Goal: Task Accomplishment & Management: Use online tool/utility

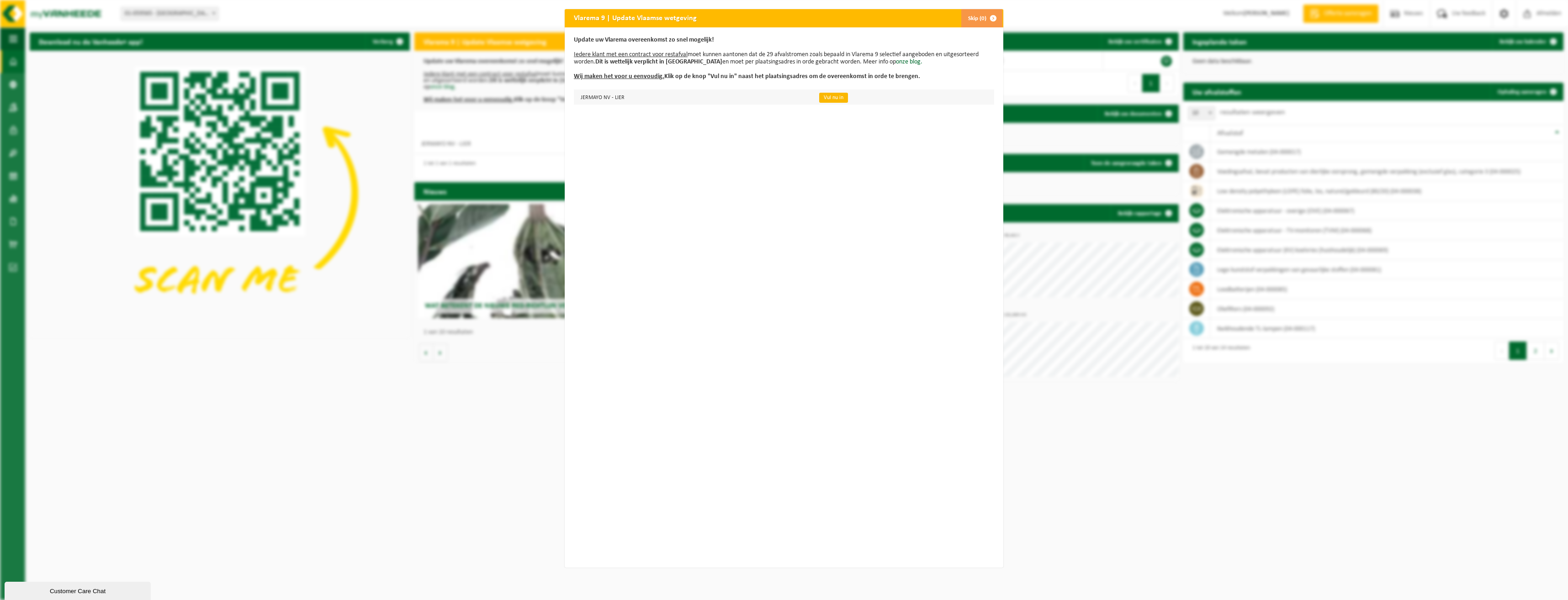
click at [827, 100] on link "Vul nu in" at bounding box center [833, 97] width 29 height 10
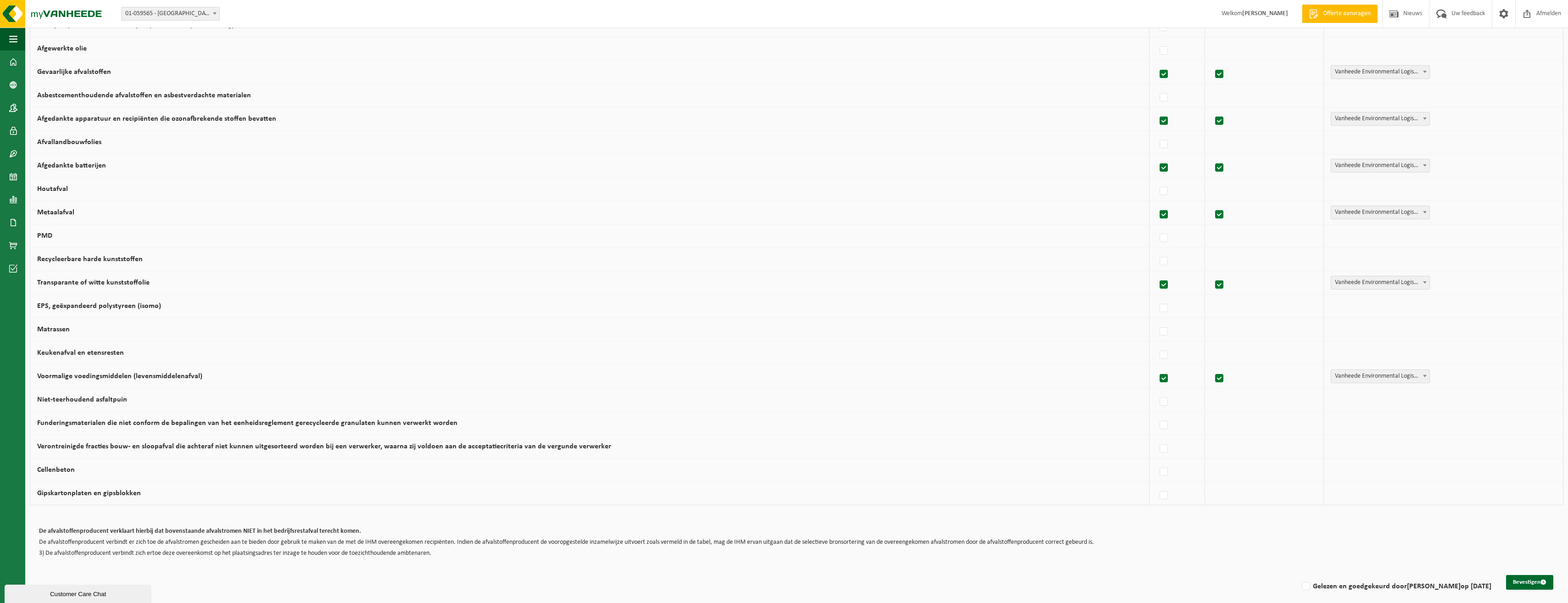
scroll to position [330, 0]
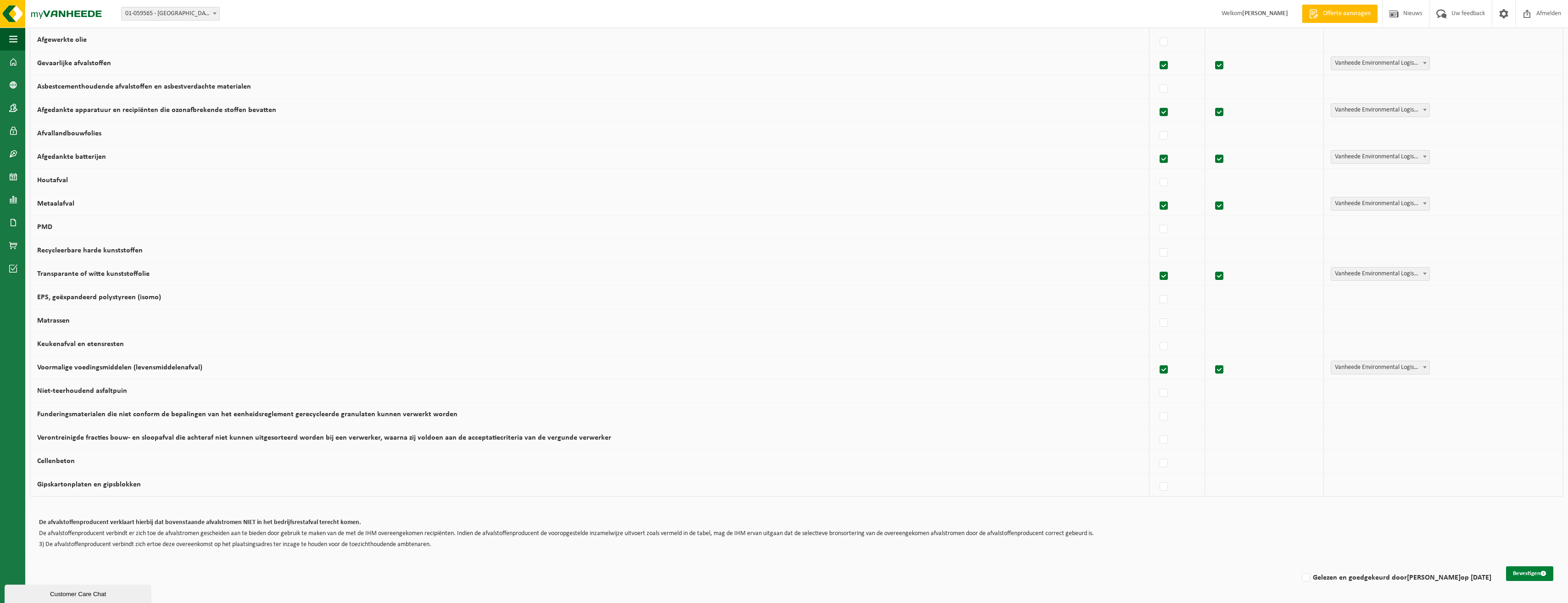
click at [1537, 574] on button "Bevestigen" at bounding box center [1529, 574] width 47 height 15
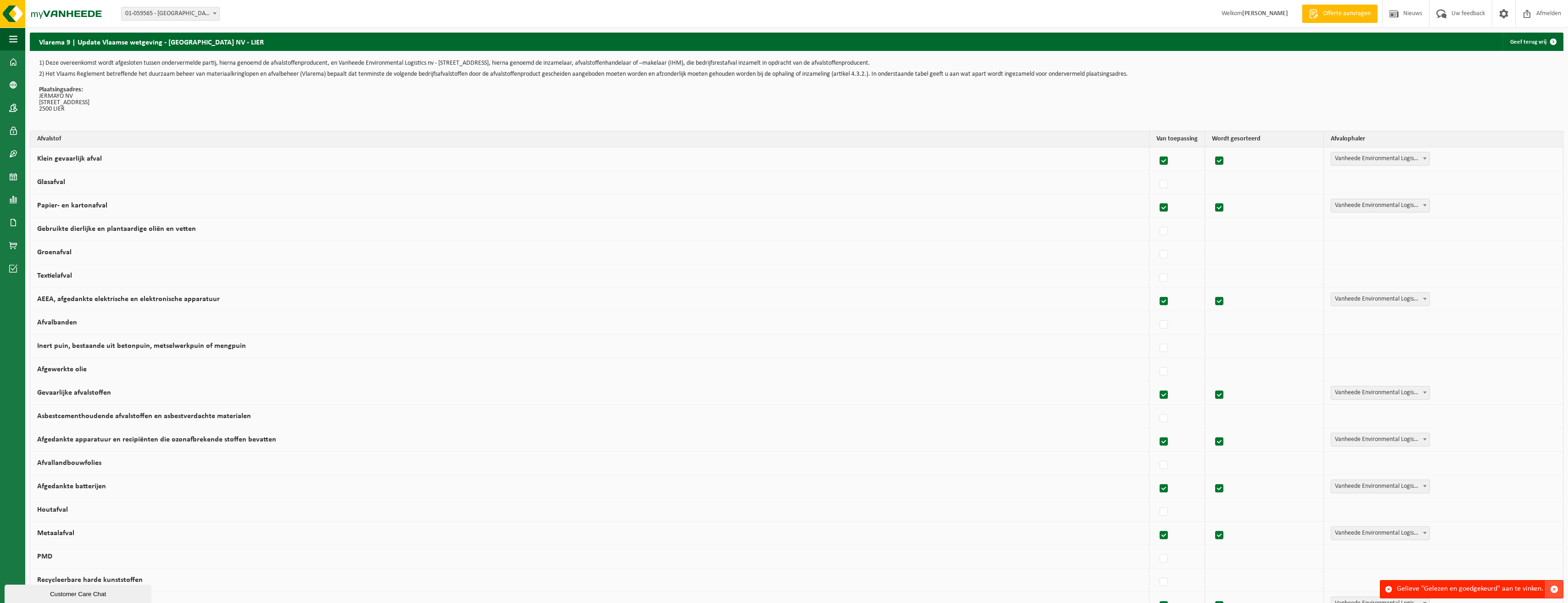
click at [1555, 588] on span "button" at bounding box center [1554, 590] width 9 height 9
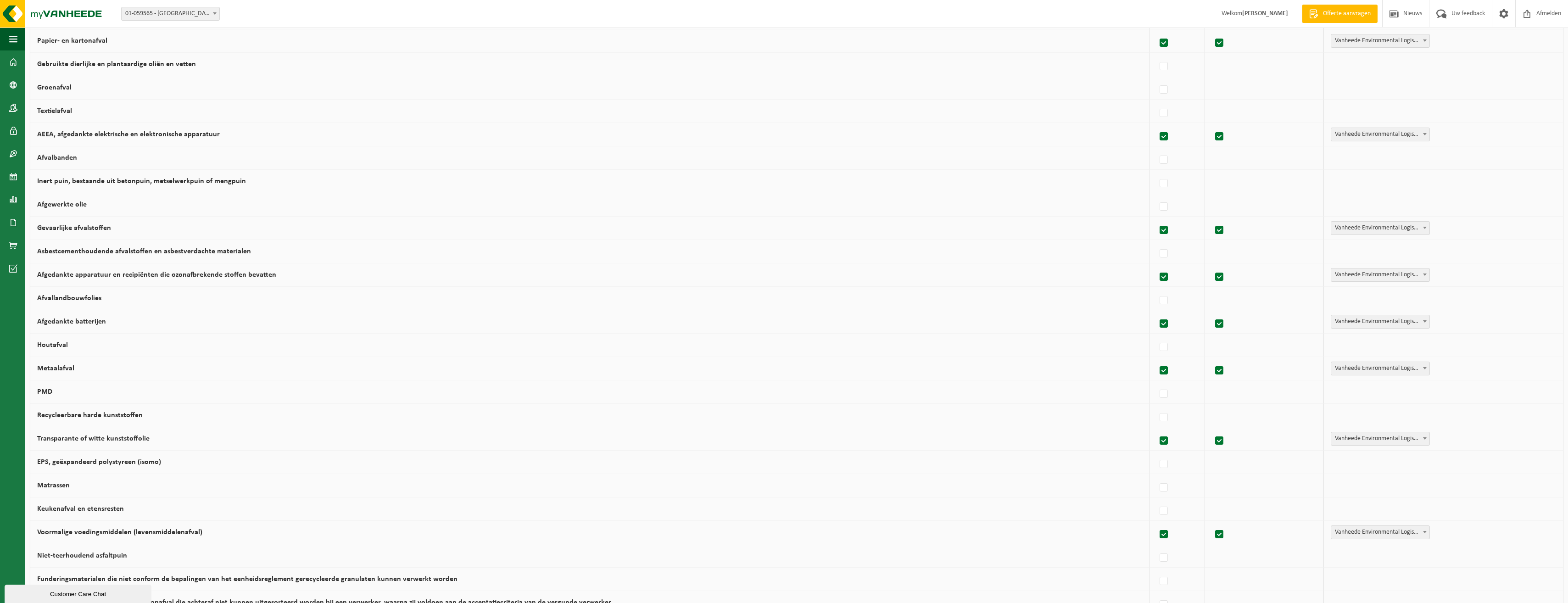
scroll to position [330, 0]
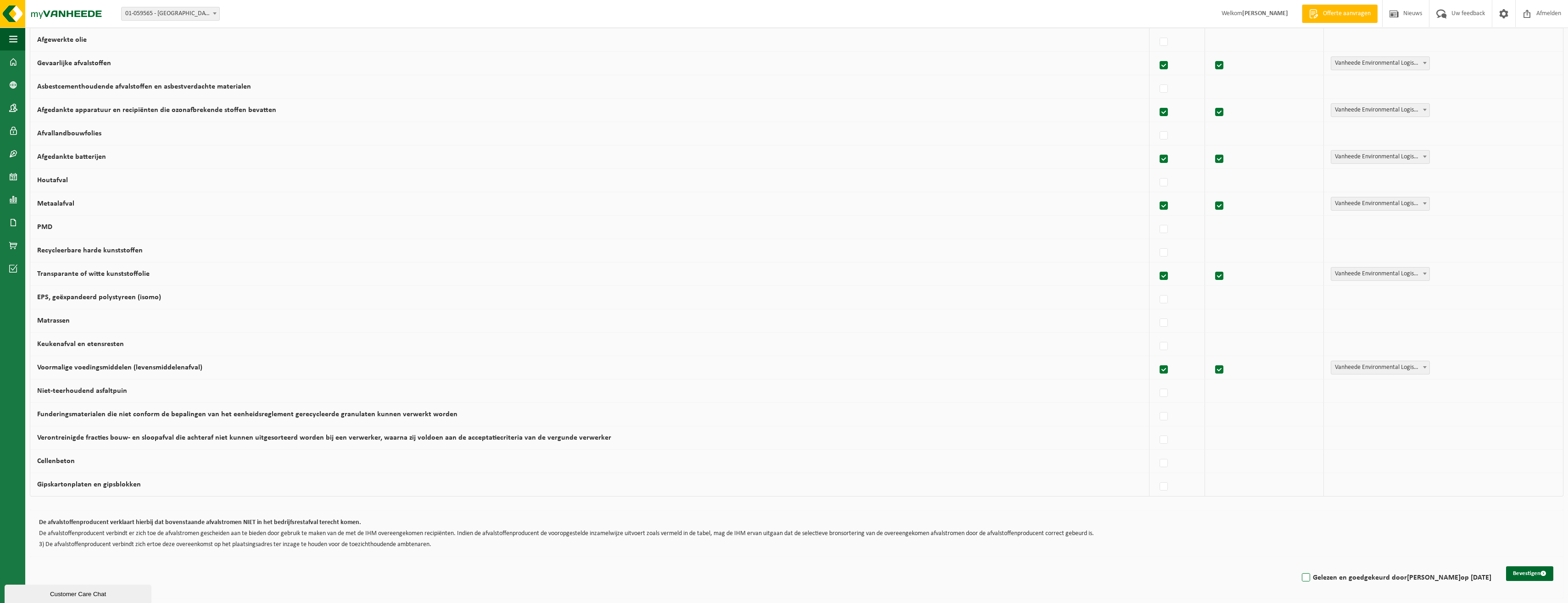
click at [1311, 577] on label "Gelezen en goedgekeurd door Leen Vanaken op 02/09/25" at bounding box center [1395, 578] width 191 height 14
click at [1298, 566] on input "Gelezen en goedgekeurd door Leen Vanaken op 02/09/25" at bounding box center [1298, 566] width 1 height 1
checkbox input "true"
click at [1538, 575] on button "Bevestigen" at bounding box center [1529, 574] width 47 height 15
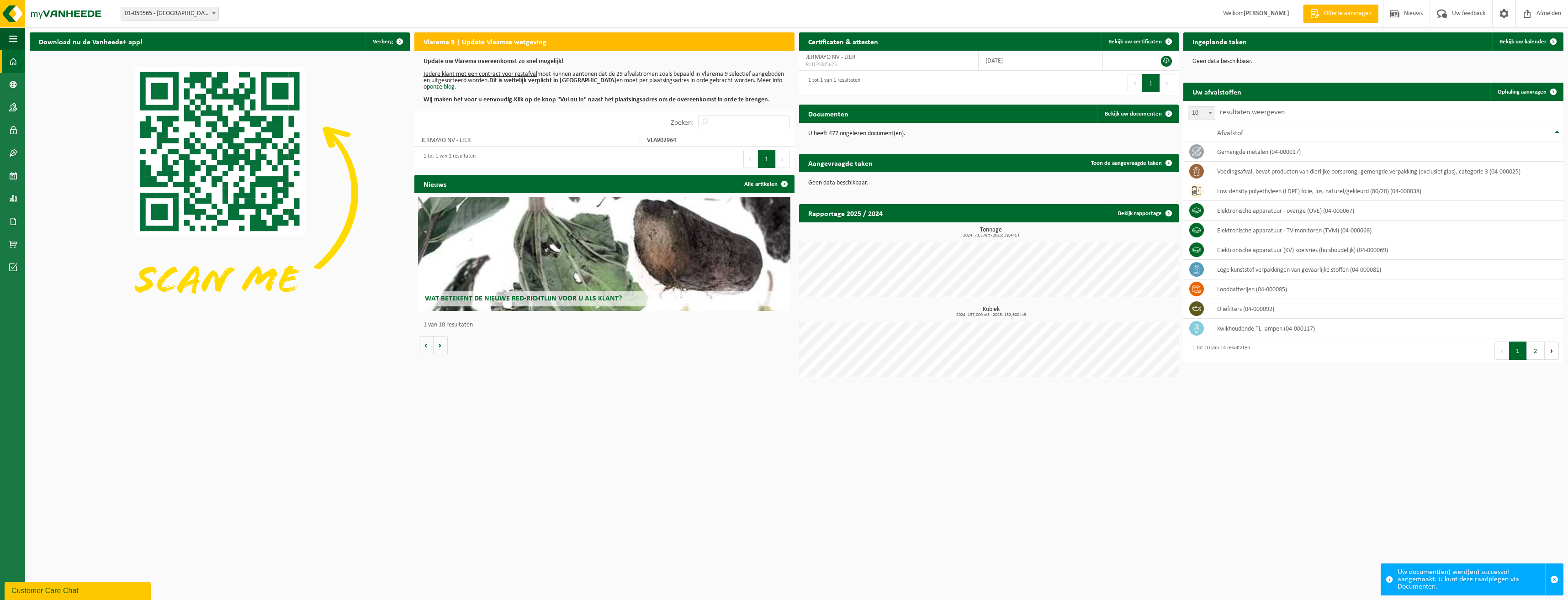
drag, startPoint x: 321, startPoint y: 450, endPoint x: 349, endPoint y: 449, distance: 28.0
click at [321, 450] on html "Vestiging: 01-059565 - JERMAYO NV - LIER 01-059565 - JERMAYO NV - LIER Welkom L…" at bounding box center [784, 300] width 1568 height 600
click at [16, 195] on span at bounding box center [13, 199] width 9 height 23
click at [75, 219] on span "In lijstvorm" at bounding box center [69, 218] width 32 height 18
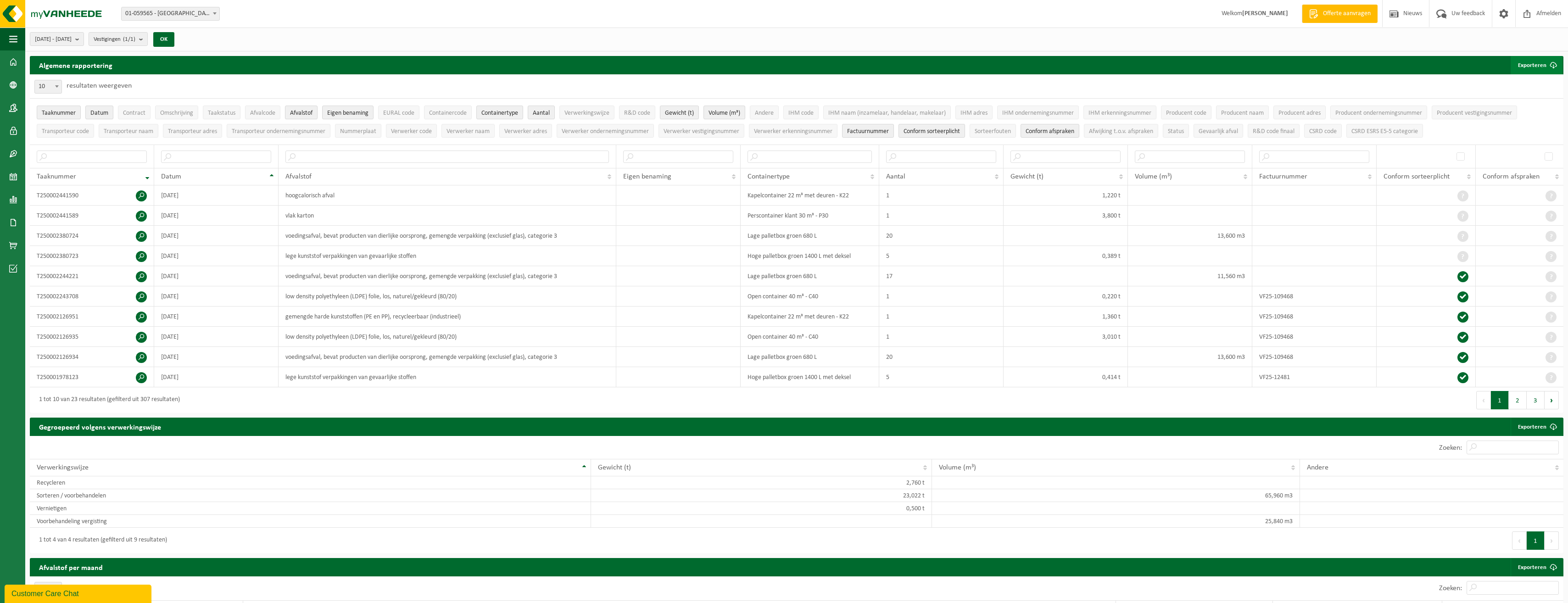
click at [1534, 64] on button "Exporteren" at bounding box center [1536, 65] width 52 height 18
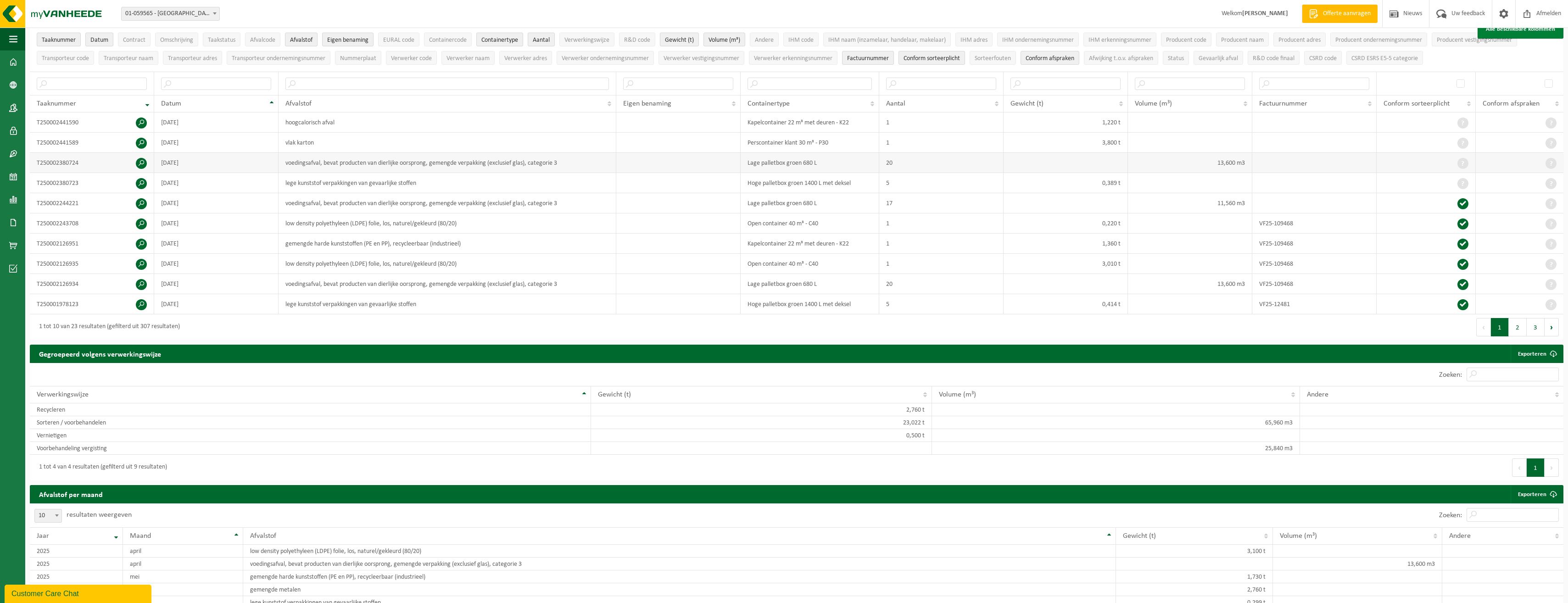
scroll to position [229, 0]
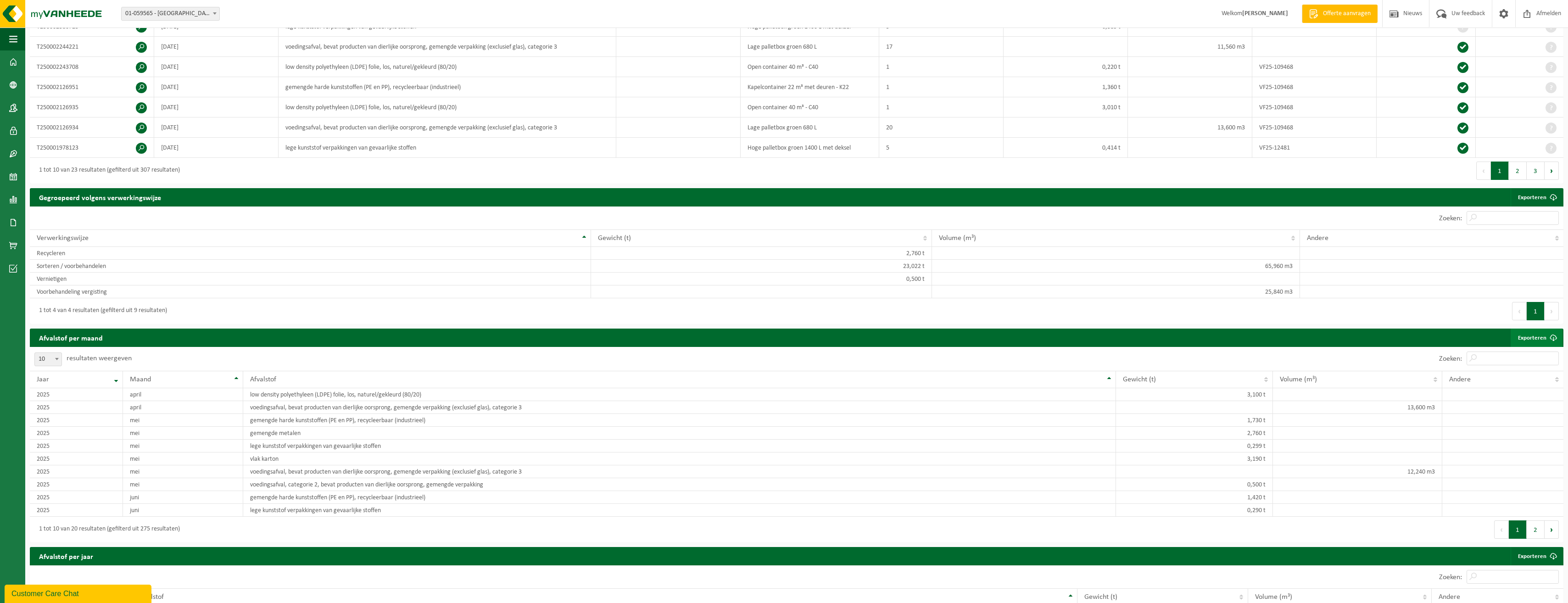
click at [1526, 335] on link "Exporteren" at bounding box center [1536, 338] width 52 height 18
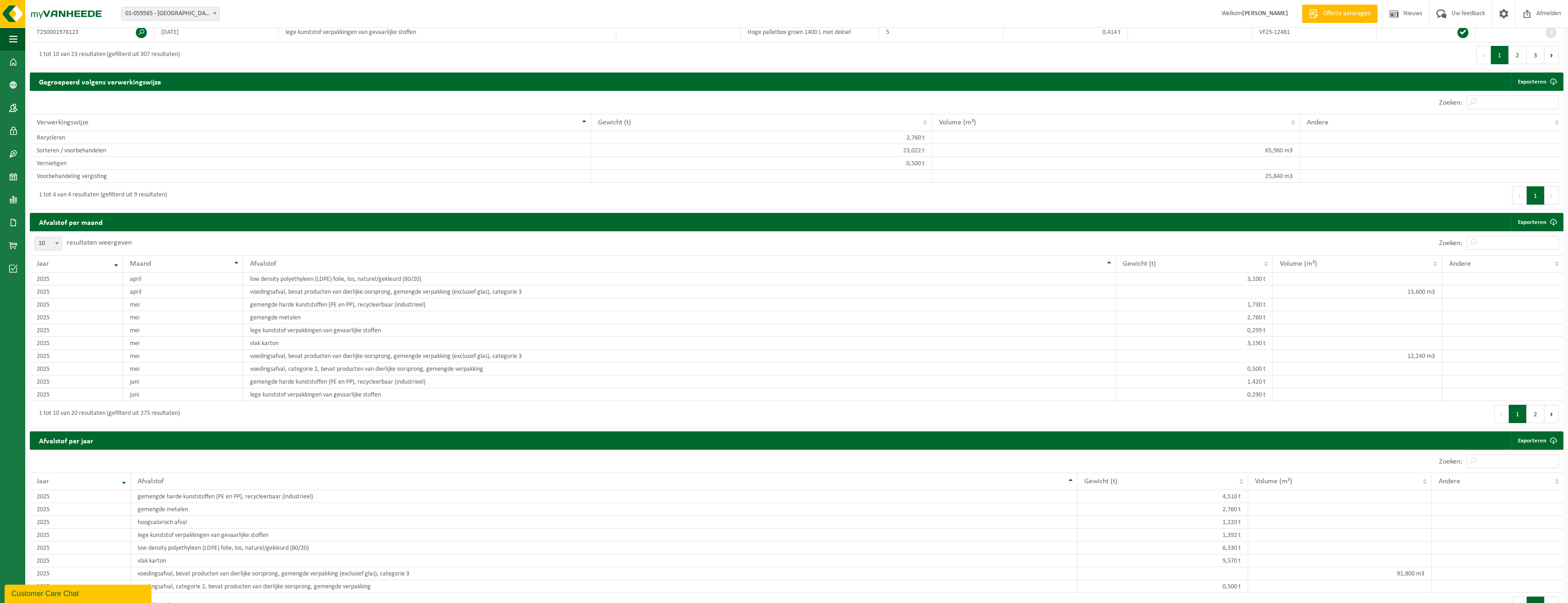
scroll to position [367, 0]
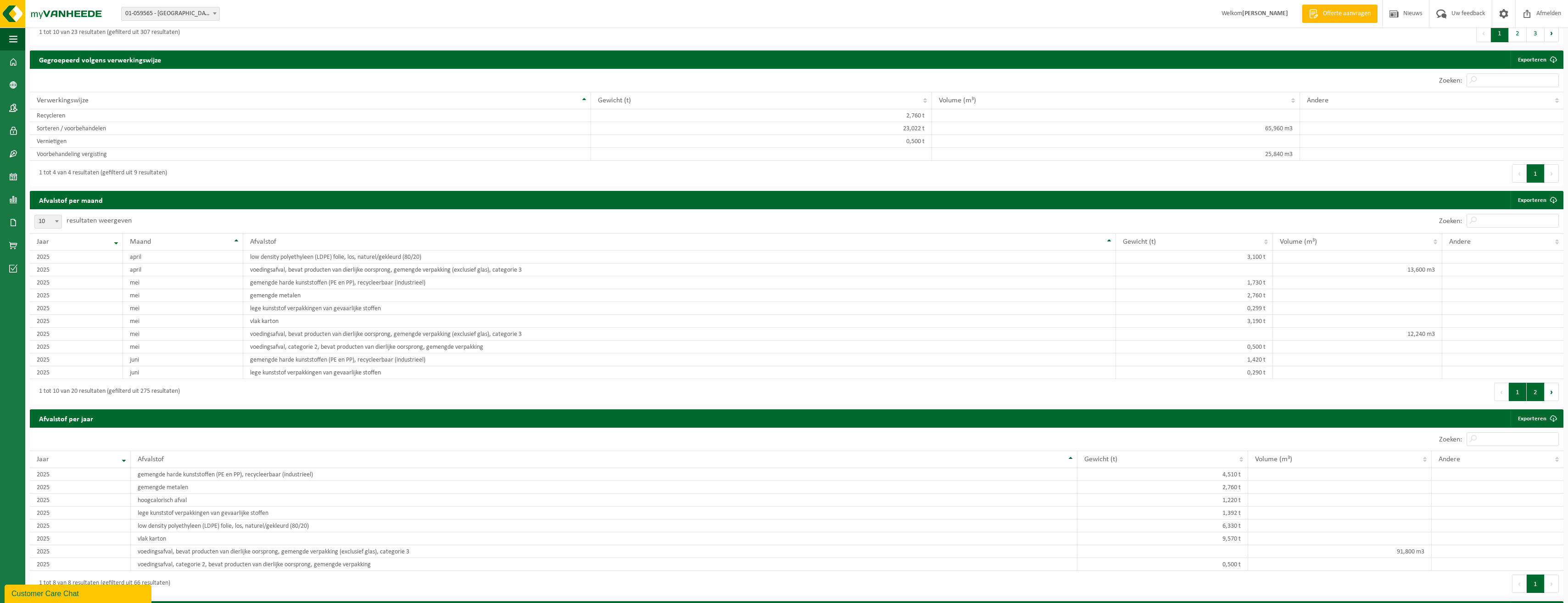
click at [1535, 393] on button "2" at bounding box center [1535, 392] width 18 height 18
click at [202, 331] on td "augustus" at bounding box center [183, 334] width 120 height 13
click at [287, 334] on td "hoogcalorisch afval" at bounding box center [679, 334] width 872 height 13
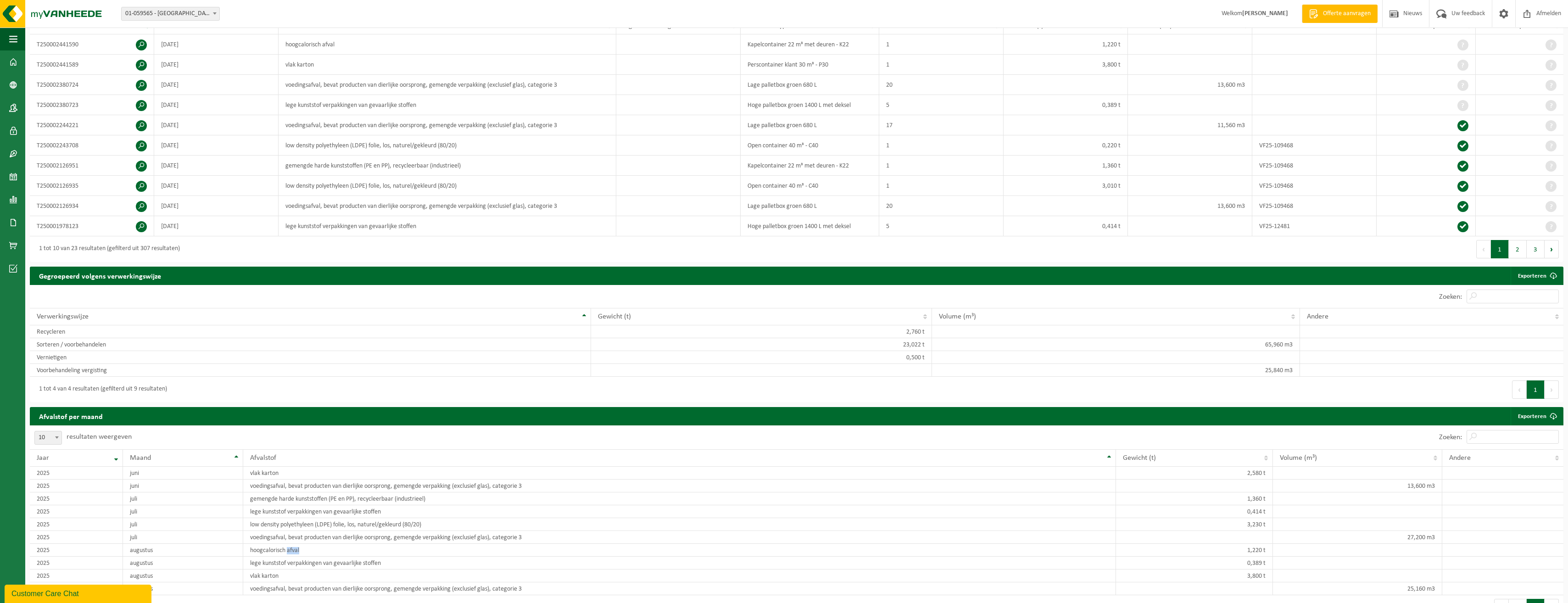
scroll to position [138, 0]
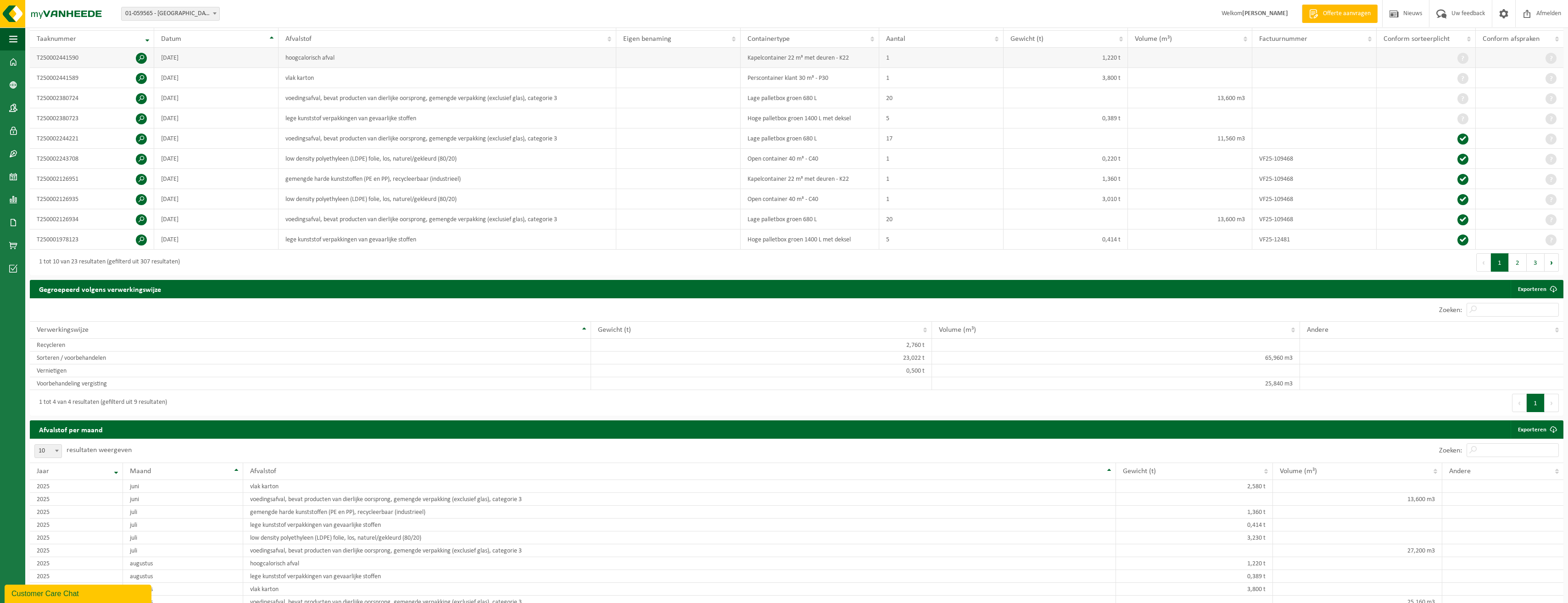
click at [142, 58] on span at bounding box center [141, 58] width 11 height 11
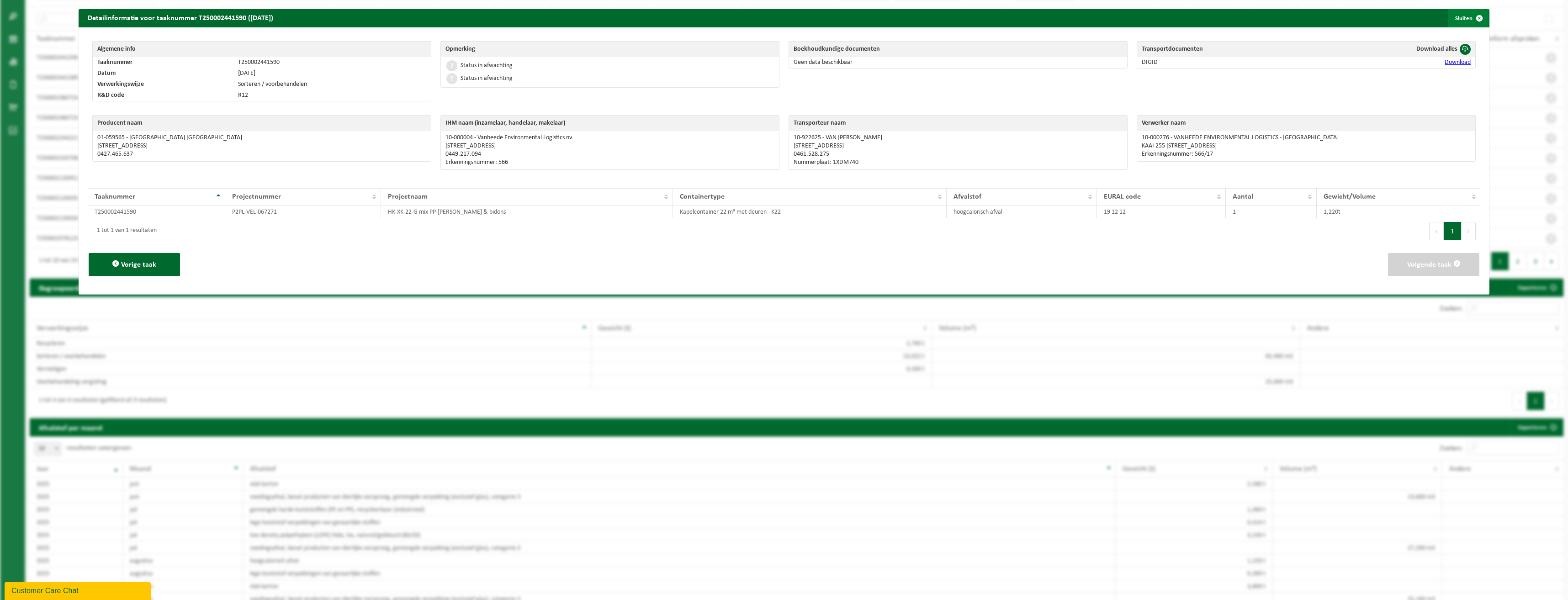
click at [1461, 18] on button "Sluiten" at bounding box center [1468, 18] width 41 height 18
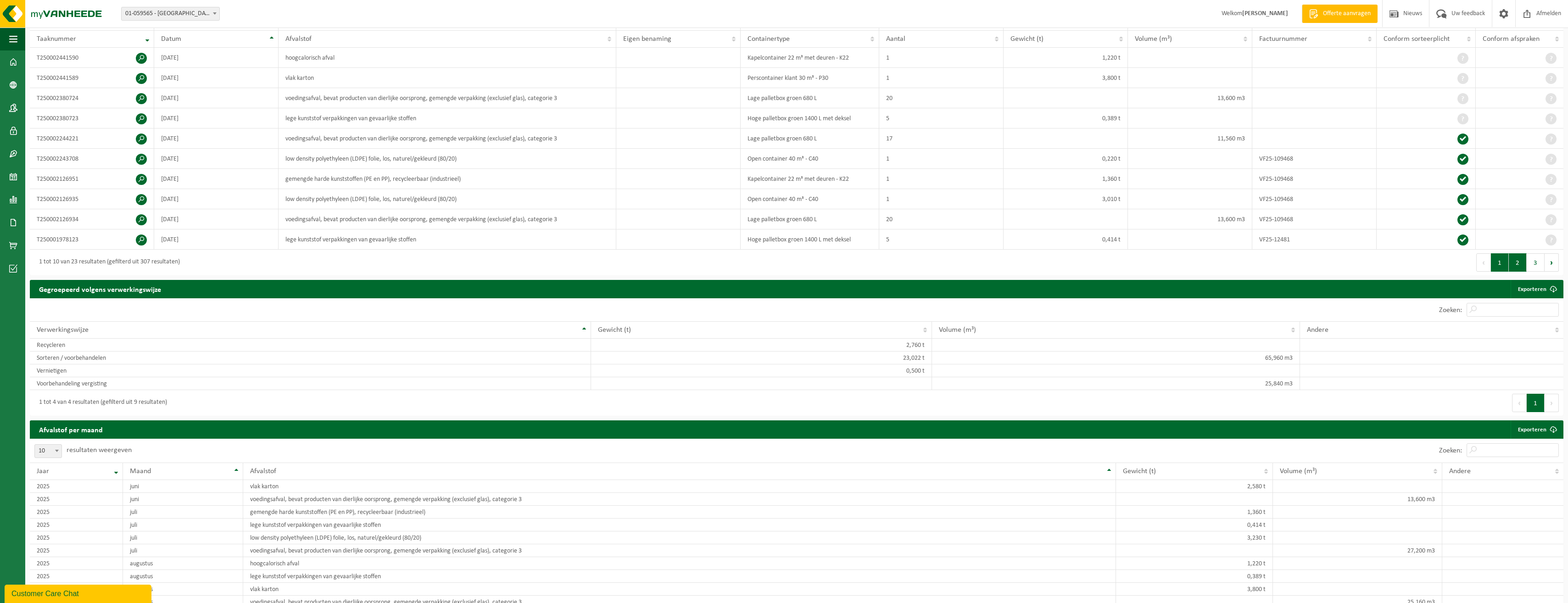
click at [1522, 267] on button "2" at bounding box center [1517, 262] width 18 height 18
click at [1502, 265] on button "1" at bounding box center [1500, 262] width 18 height 18
click at [141, 159] on span at bounding box center [141, 159] width 11 height 11
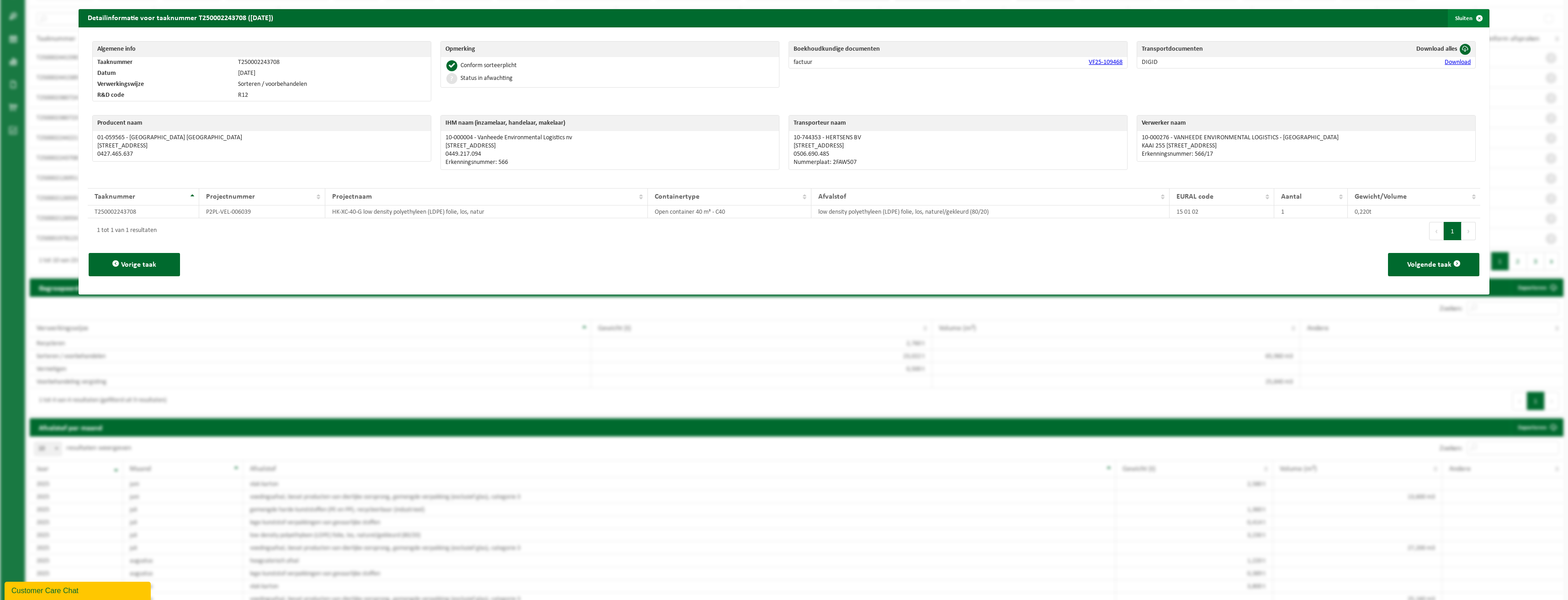
click at [1471, 16] on span "button" at bounding box center [1479, 18] width 18 height 18
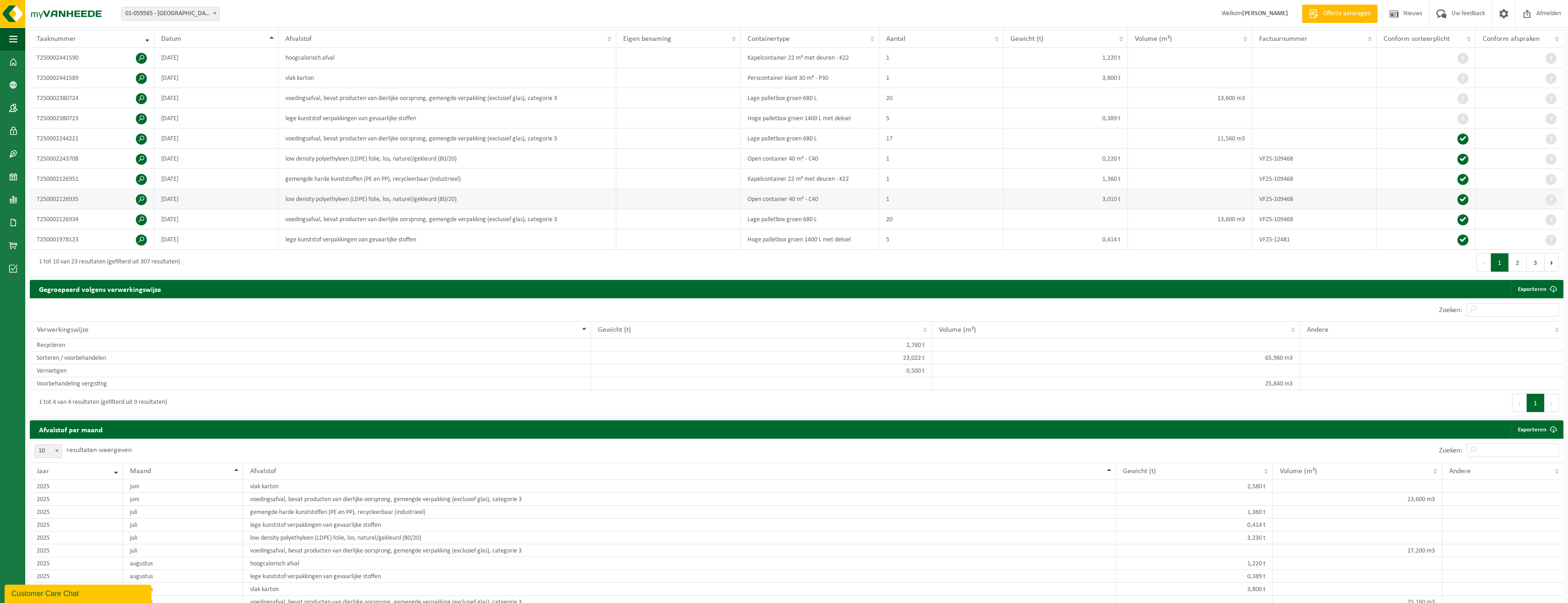
click at [141, 198] on span at bounding box center [141, 199] width 11 height 11
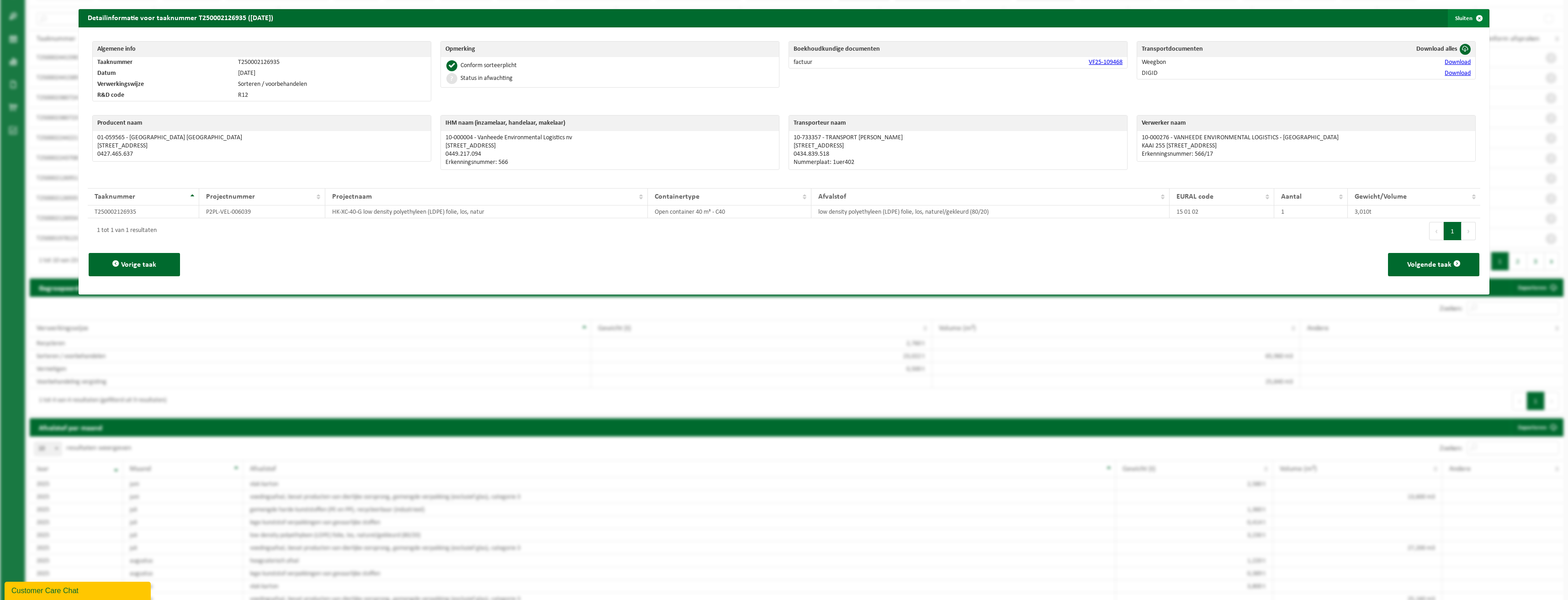
click at [1475, 19] on span "button" at bounding box center [1479, 18] width 18 height 18
